Goal: Check status: Check status

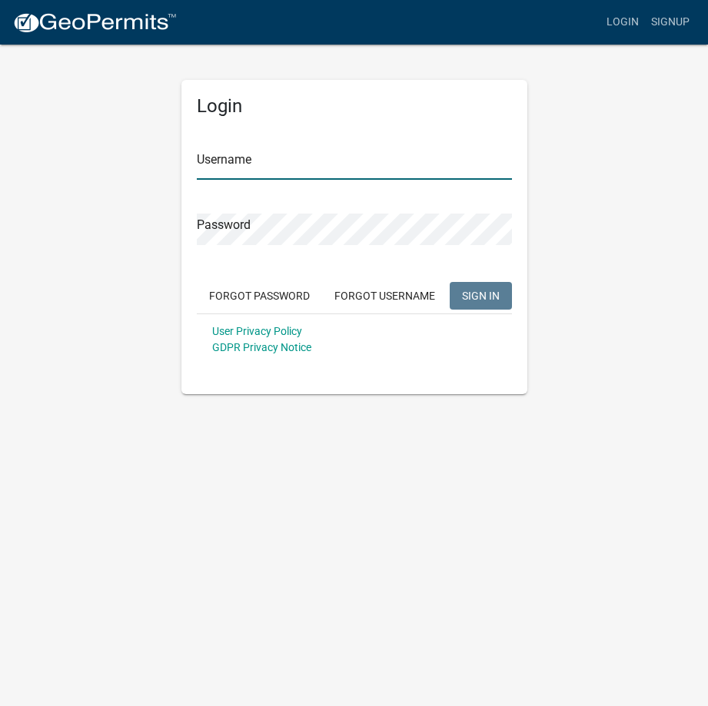
click at [266, 167] on input "Username" at bounding box center [354, 164] width 315 height 32
type input "BryantFuneralHome"
